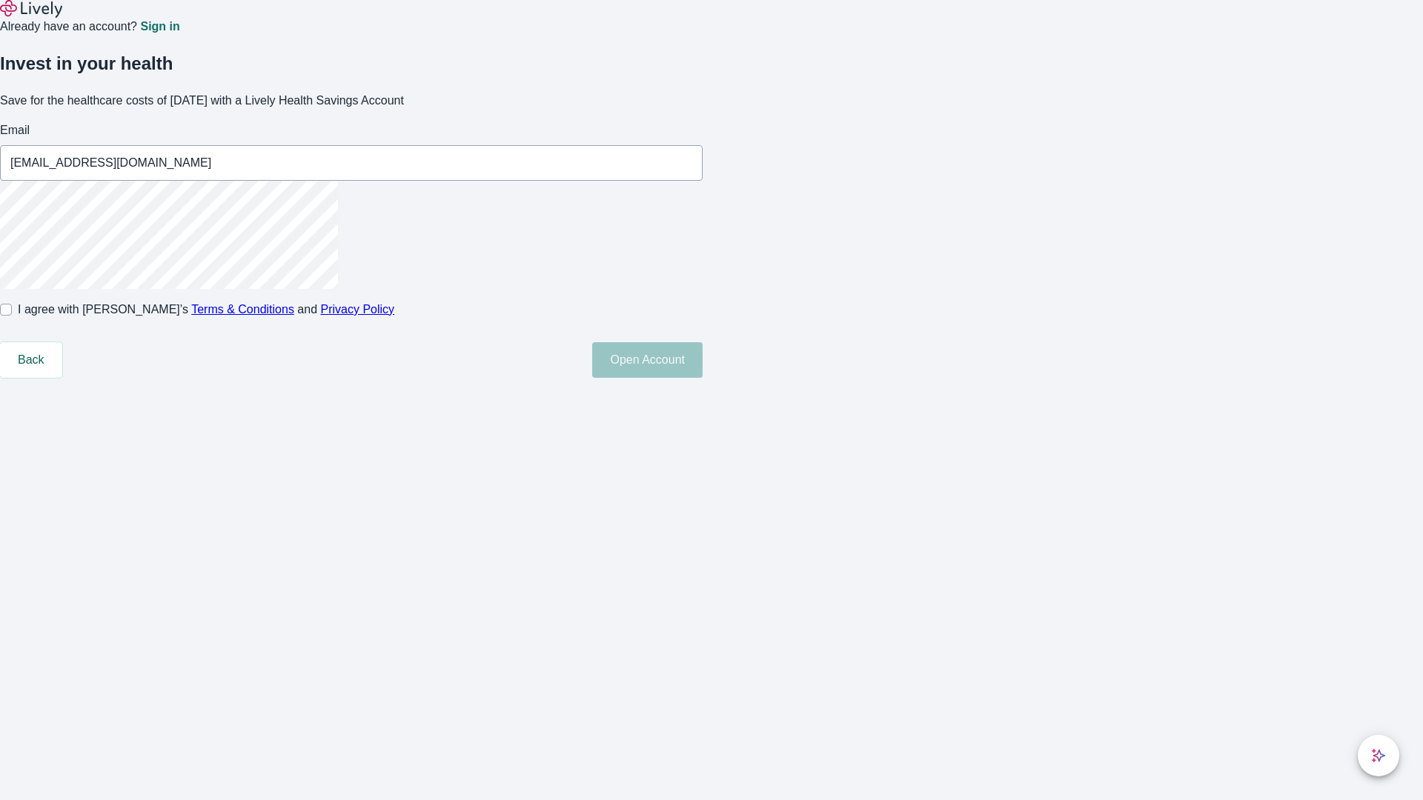
click at [12, 316] on input "I agree with Lively’s Terms & Conditions and Privacy Policy" at bounding box center [6, 310] width 12 height 12
checkbox input "true"
click at [703, 378] on button "Open Account" at bounding box center [647, 360] width 110 height 36
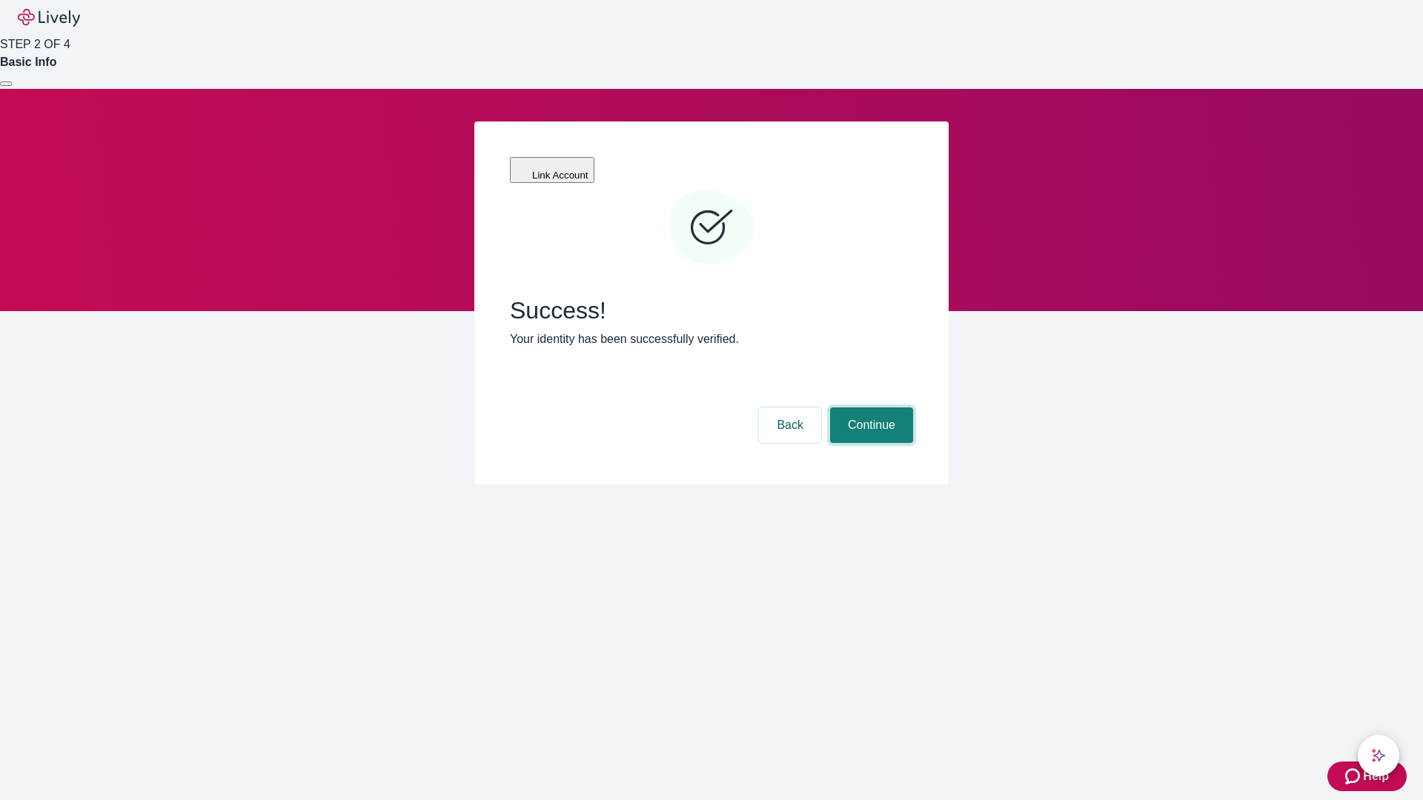
click at [869, 408] on button "Continue" at bounding box center [871, 426] width 83 height 36
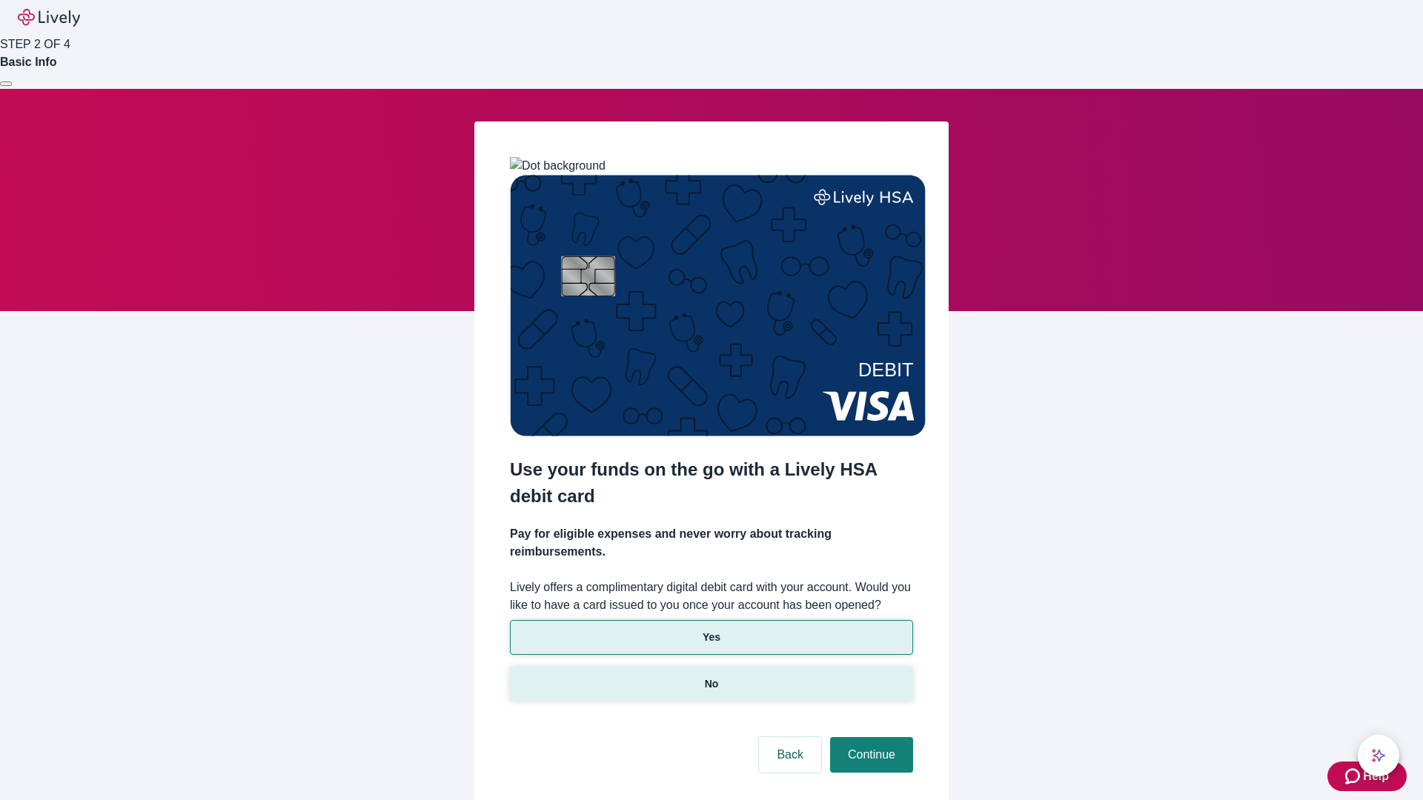
click at [711, 677] on p "No" at bounding box center [712, 685] width 14 height 16
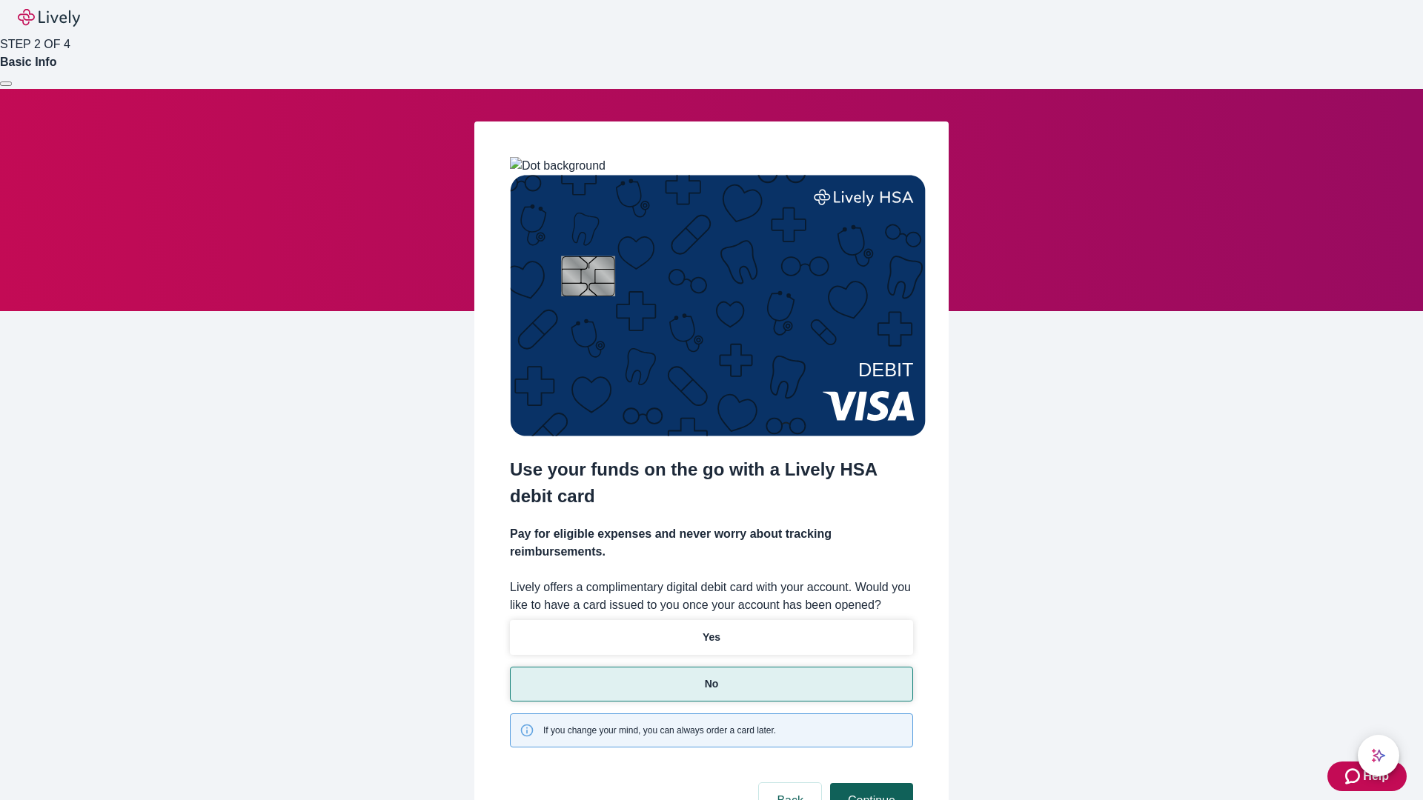
click at [869, 783] on button "Continue" at bounding box center [871, 801] width 83 height 36
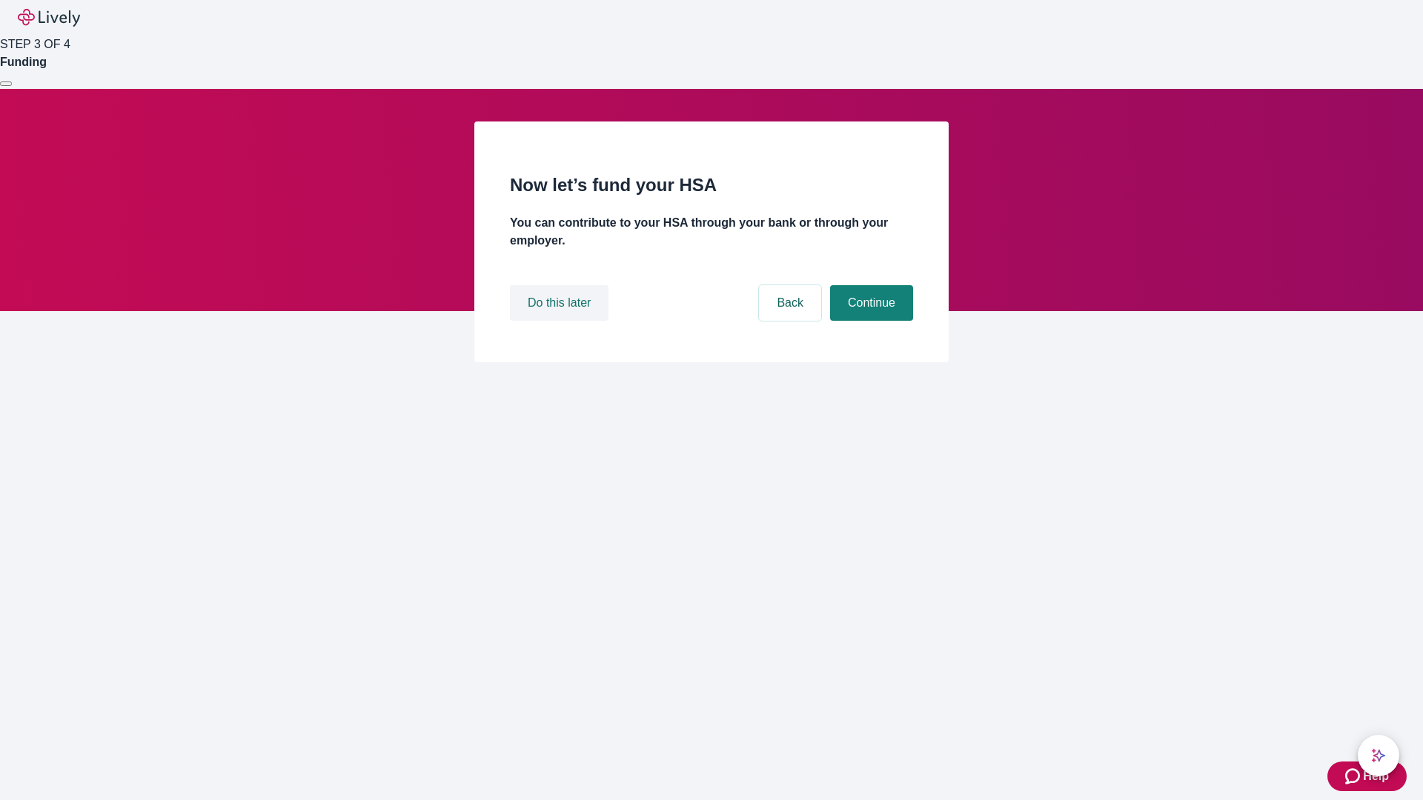
click at [561, 321] on button "Do this later" at bounding box center [559, 303] width 99 height 36
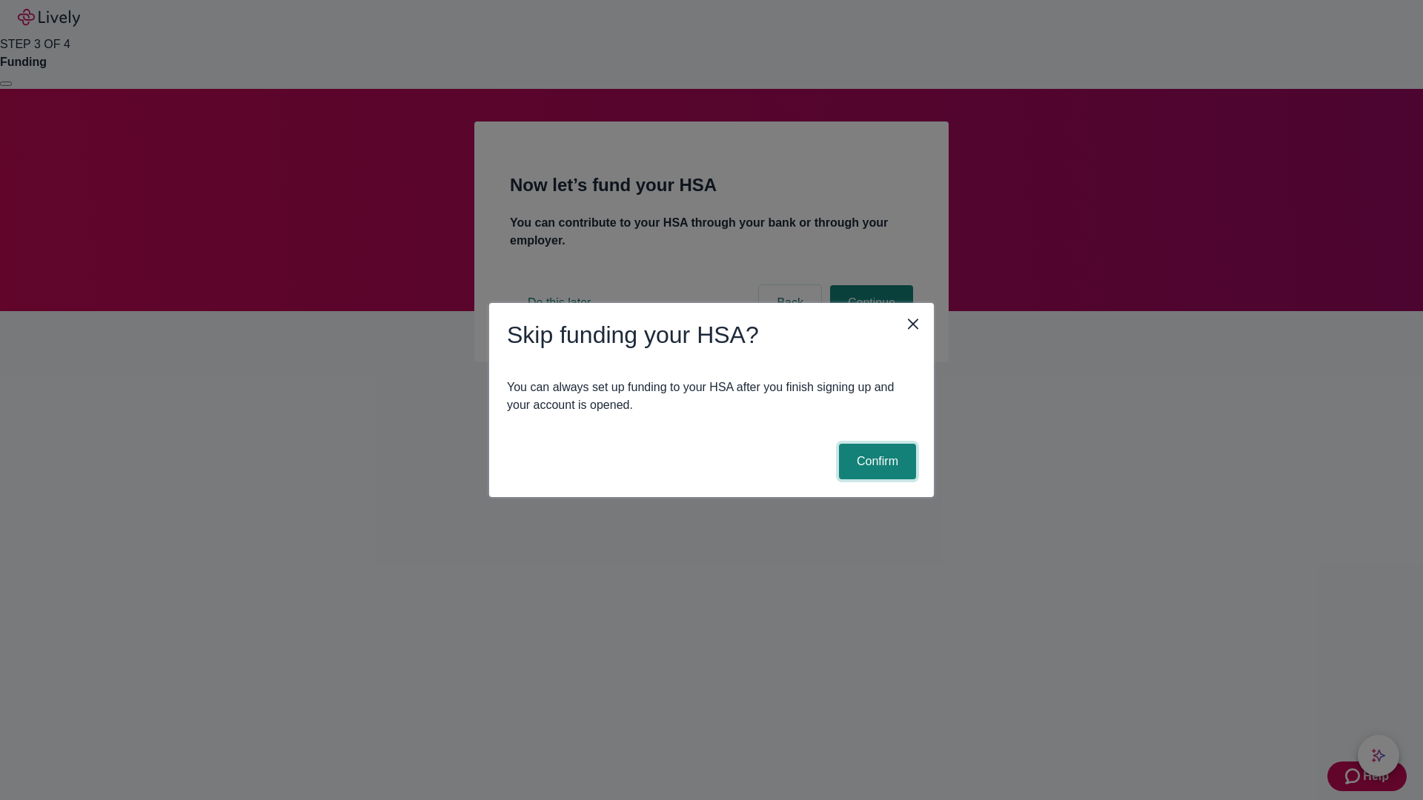
click at [875, 462] on button "Confirm" at bounding box center [877, 462] width 77 height 36
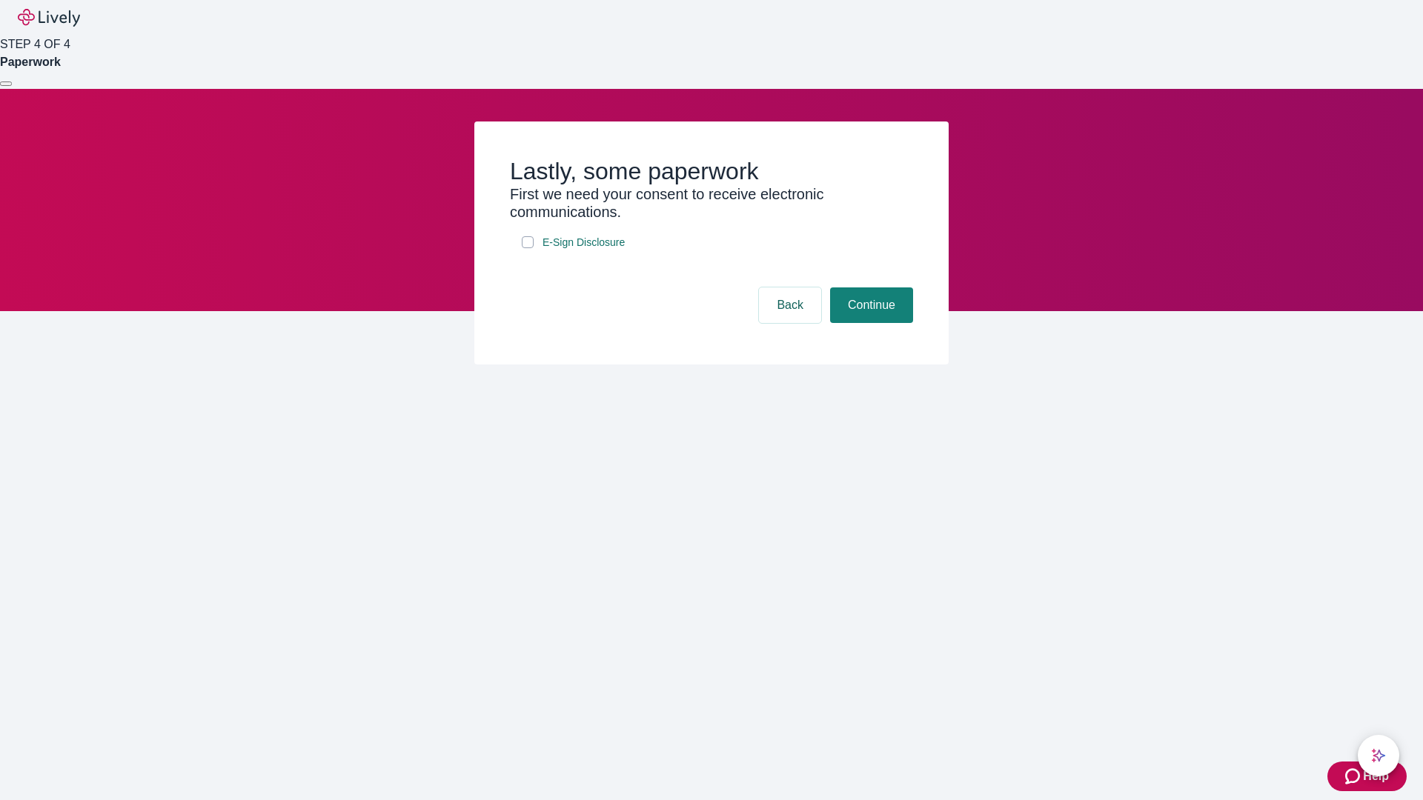
click at [528, 248] on input "E-Sign Disclosure" at bounding box center [528, 242] width 12 height 12
checkbox input "true"
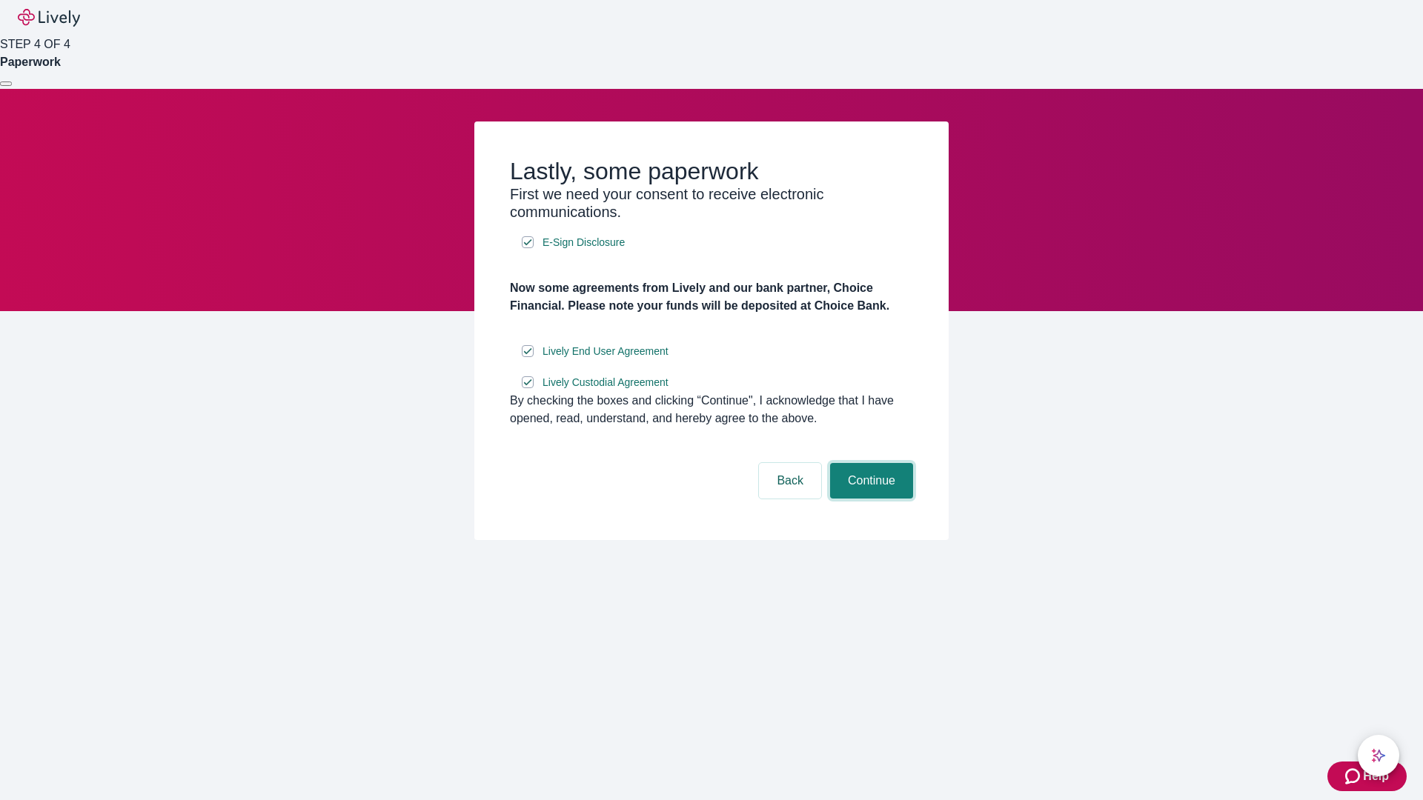
click at [869, 499] on button "Continue" at bounding box center [871, 481] width 83 height 36
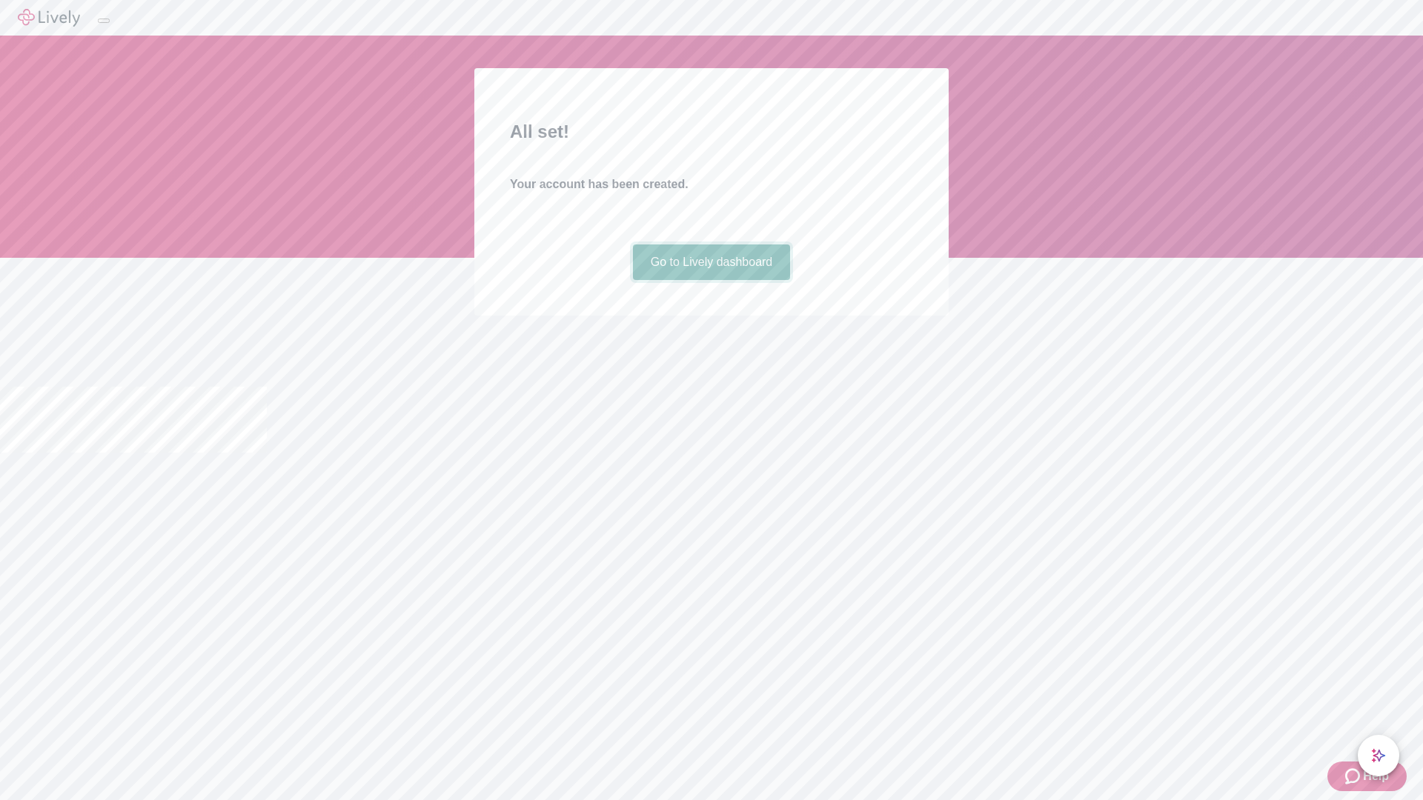
click at [711, 280] on link "Go to Lively dashboard" at bounding box center [712, 263] width 158 height 36
